Goal: Check status: Check status

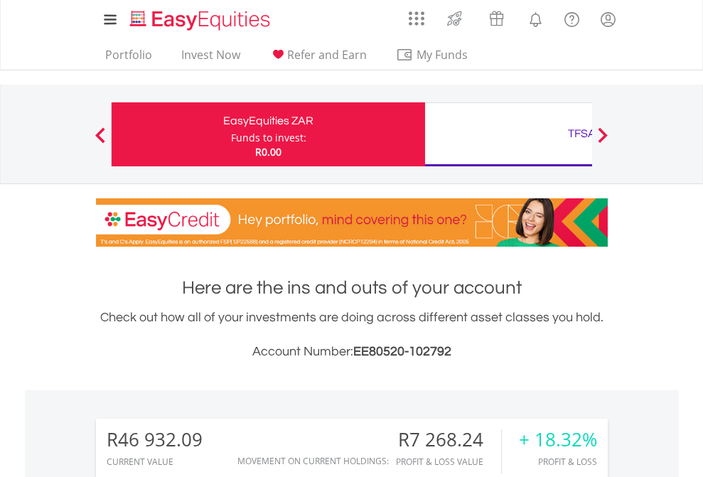
scroll to position [136, 223]
click at [231, 134] on div "Funds to invest:" at bounding box center [268, 138] width 75 height 14
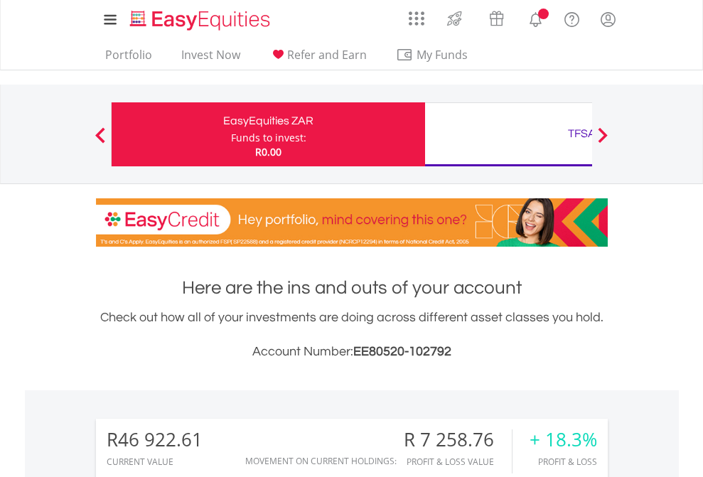
scroll to position [136, 223]
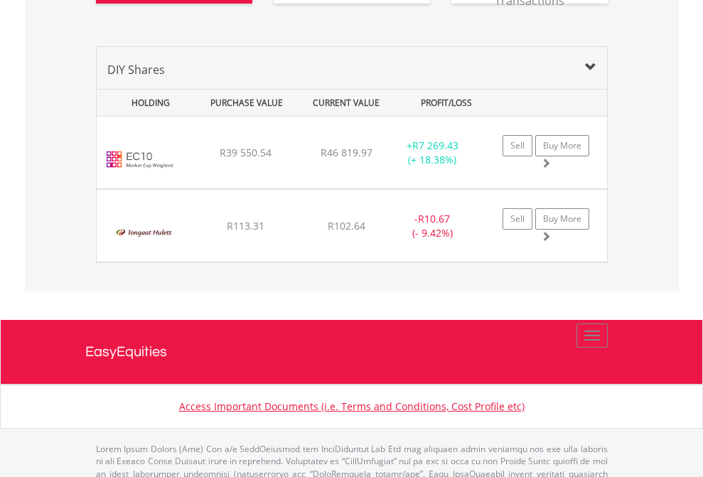
scroll to position [1609, 0]
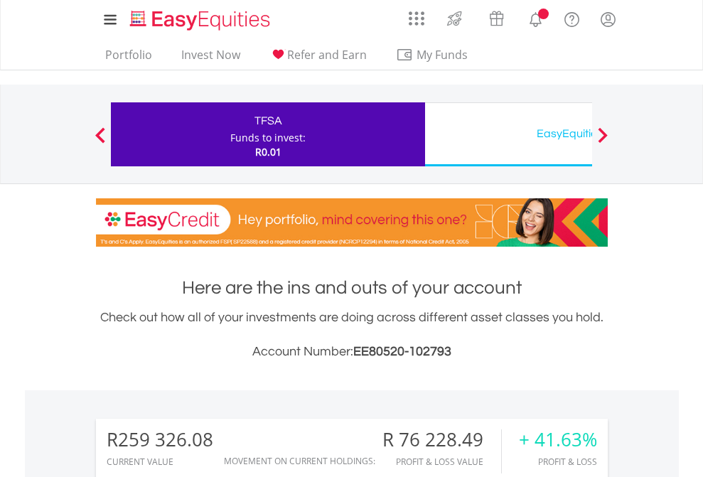
scroll to position [136, 223]
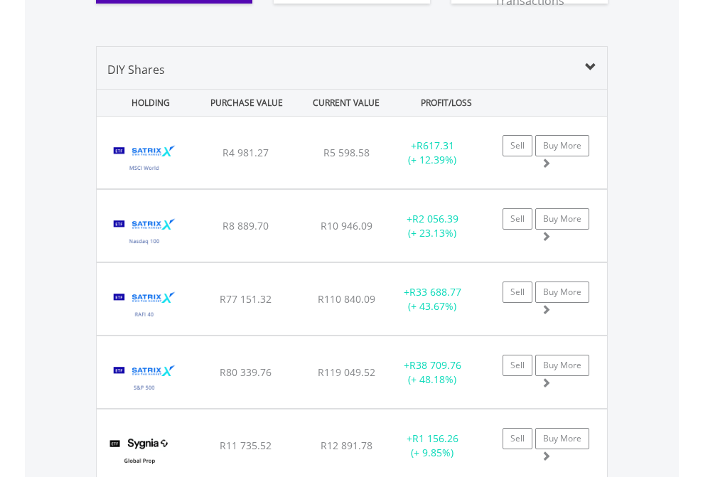
scroll to position [1581, 0]
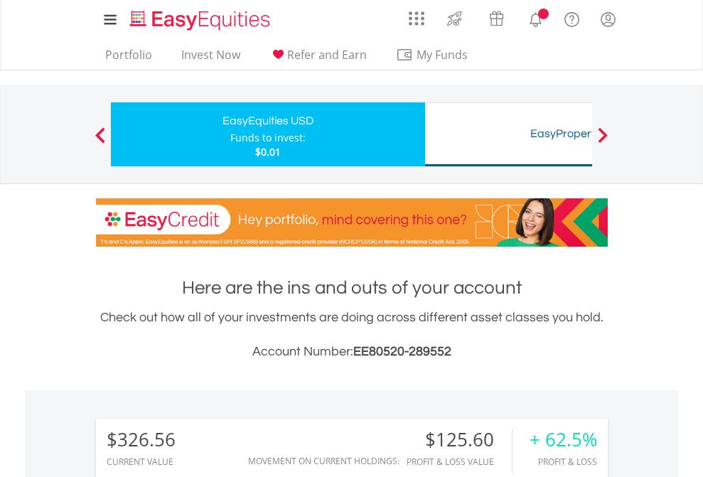
scroll to position [136, 223]
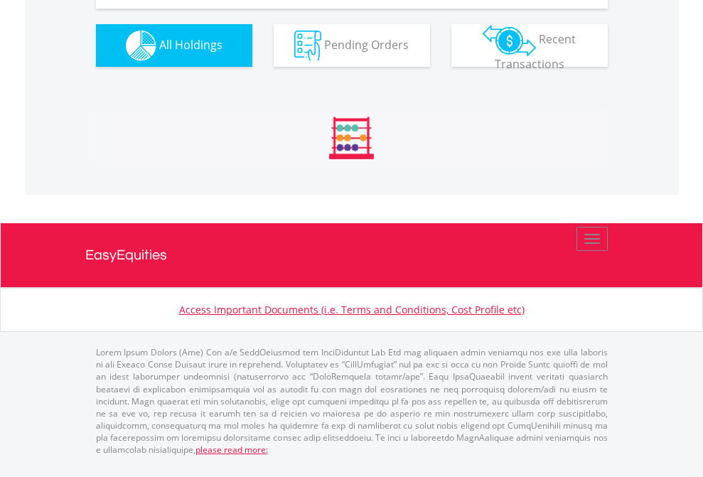
scroll to position [1581, 0]
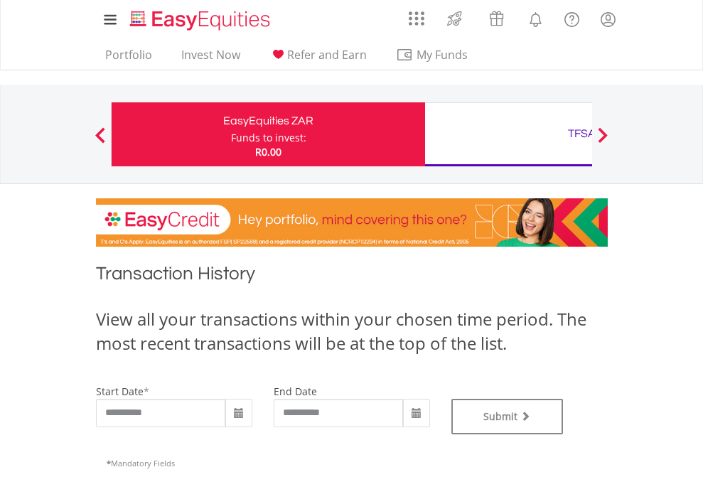
type input "**********"
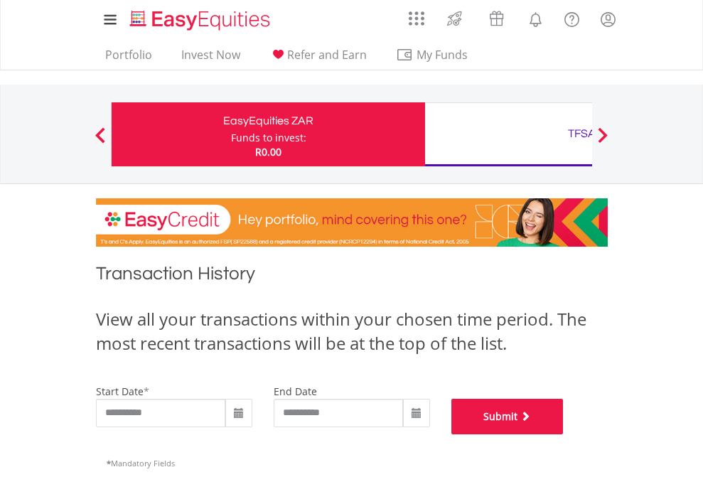
click at [564, 434] on button "Submit" at bounding box center [507, 417] width 112 height 36
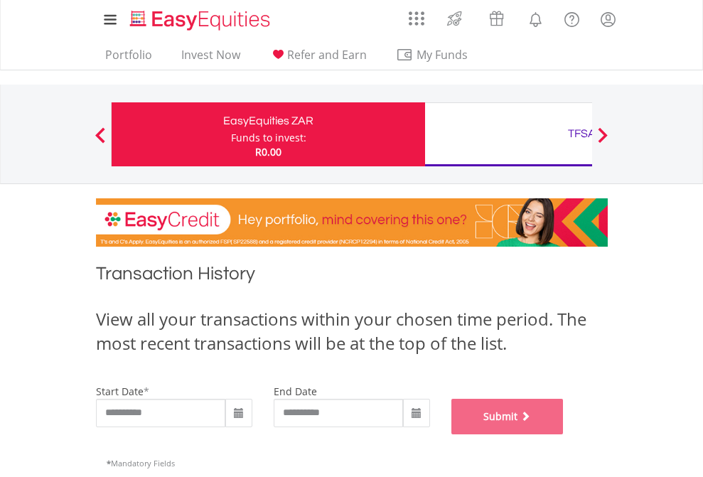
scroll to position [577, 0]
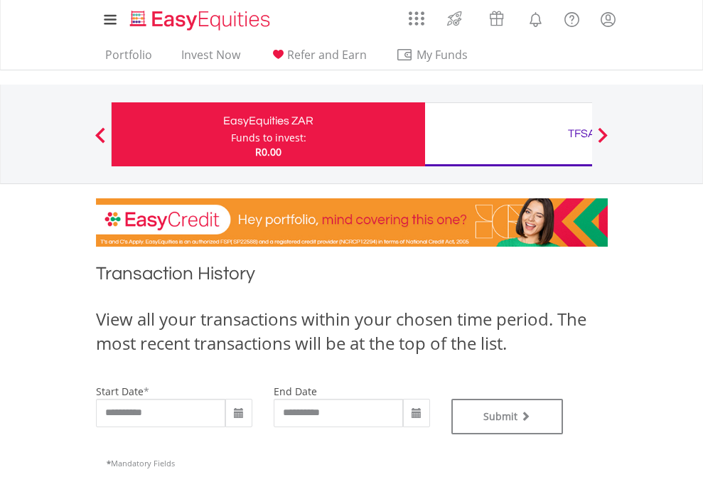
click at [508, 134] on div "TFSA" at bounding box center [582, 134] width 296 height 20
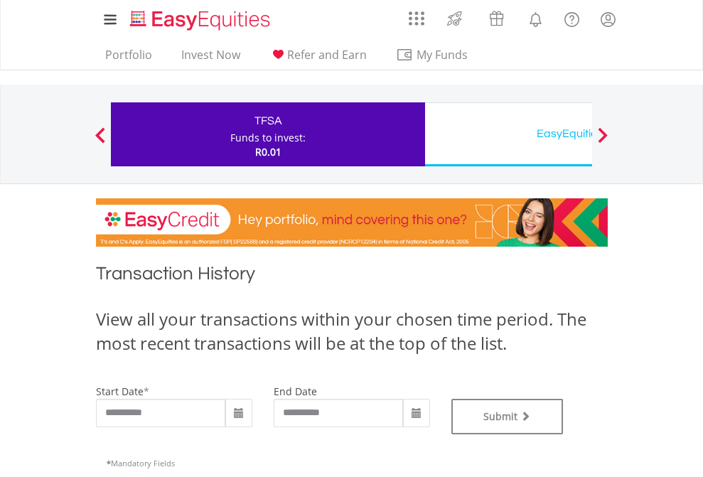
type input "**********"
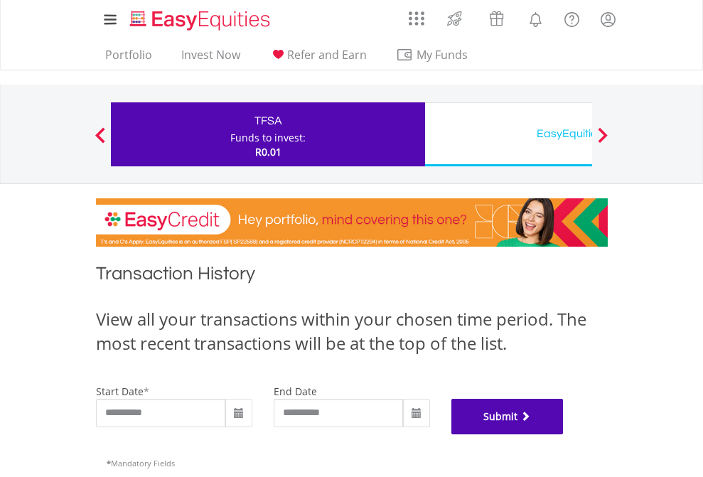
click at [564, 434] on button "Submit" at bounding box center [507, 417] width 112 height 36
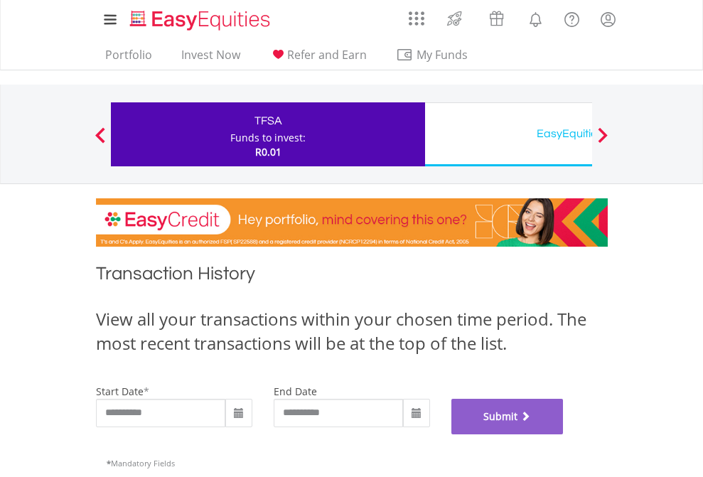
scroll to position [577, 0]
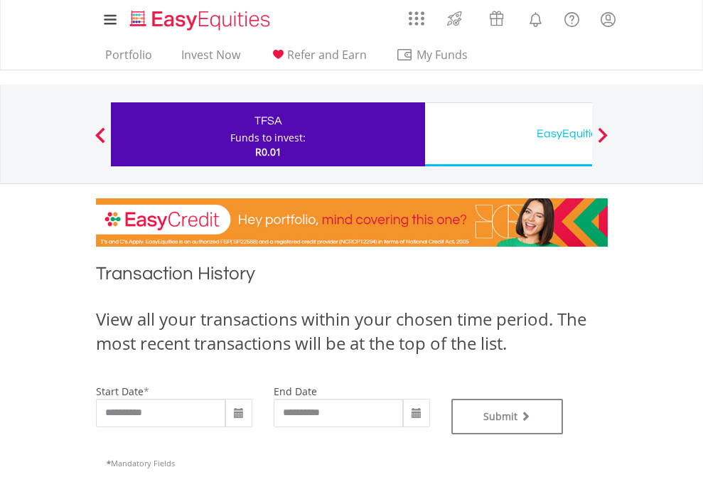
click at [508, 134] on div "EasyEquities USD" at bounding box center [582, 134] width 296 height 20
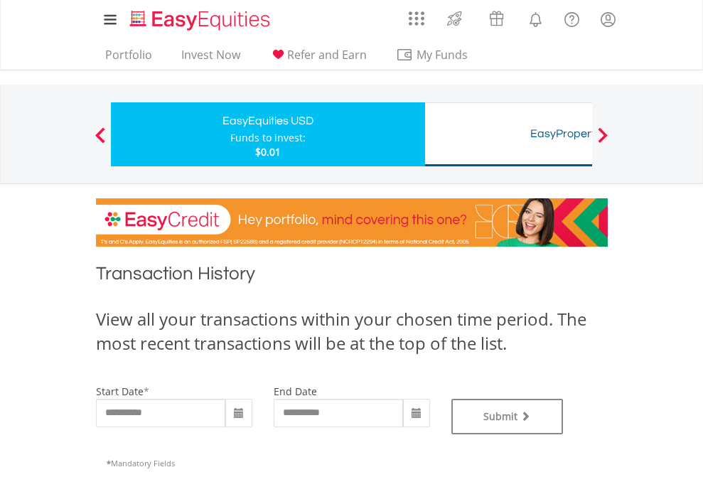
type input "**********"
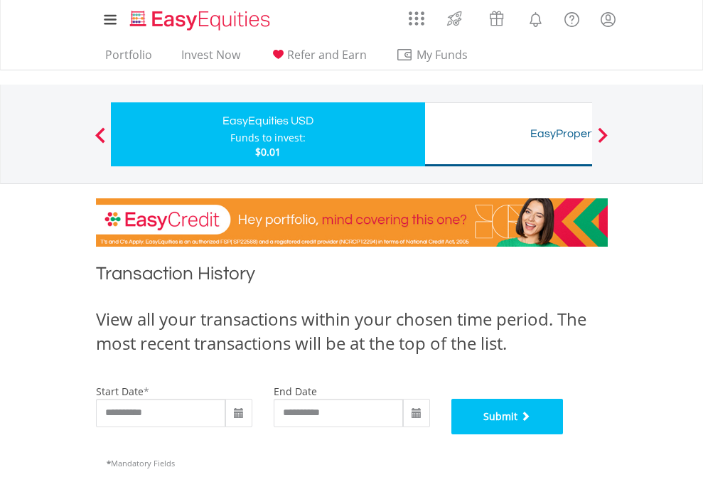
click at [564, 434] on button "Submit" at bounding box center [507, 417] width 112 height 36
